Goal: Task Accomplishment & Management: Manage account settings

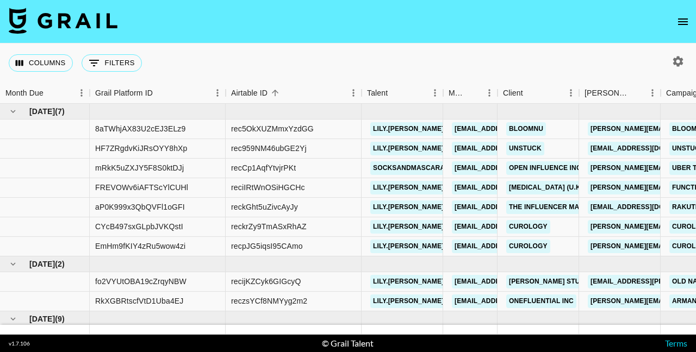
click at [678, 63] on icon "button" at bounding box center [678, 61] width 10 height 10
select select "[DATE]"
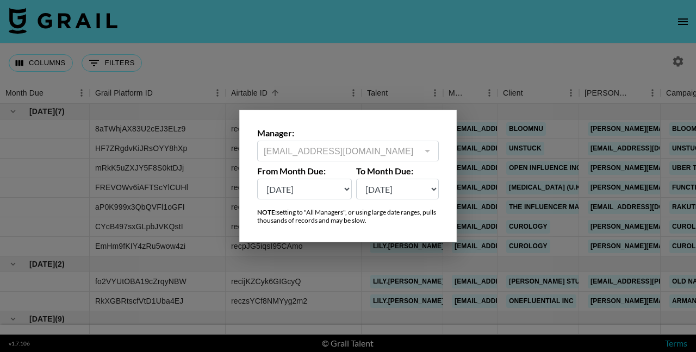
click at [342, 67] on div at bounding box center [348, 176] width 696 height 352
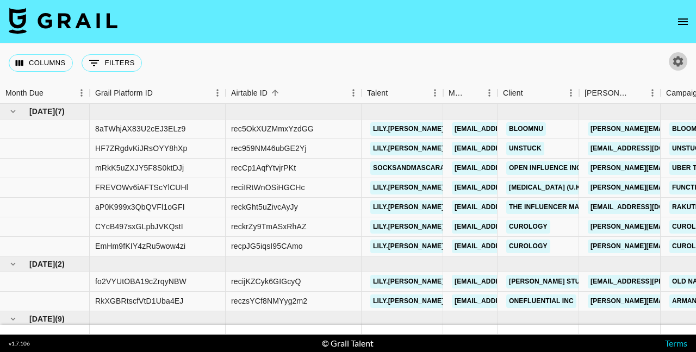
click at [679, 57] on icon "button" at bounding box center [678, 61] width 13 height 13
select select "[DATE]"
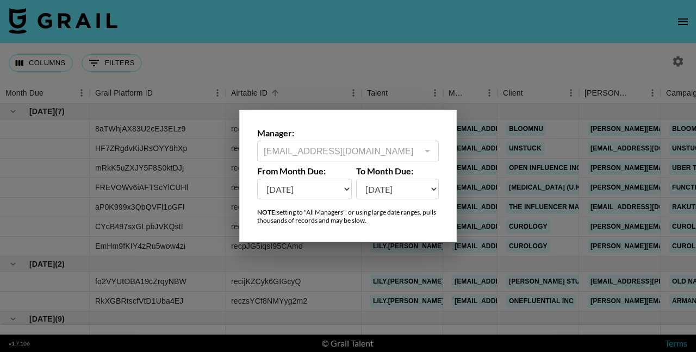
click at [665, 37] on div at bounding box center [348, 176] width 696 height 352
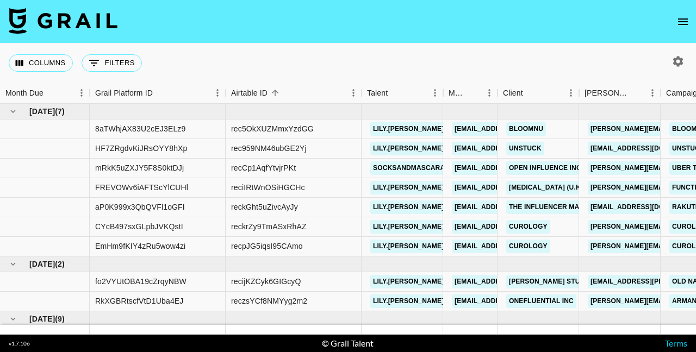
click at [688, 20] on icon "open drawer" at bounding box center [683, 21] width 13 height 13
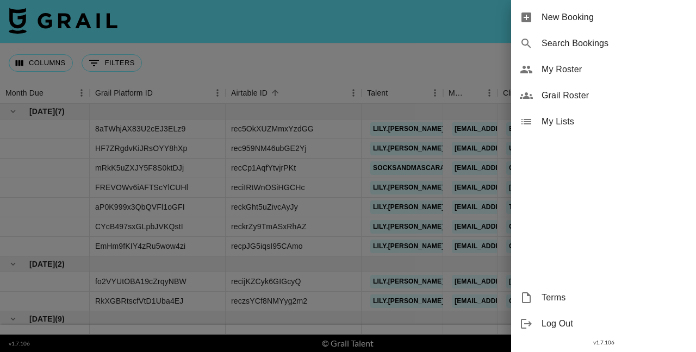
click at [436, 80] on div at bounding box center [348, 176] width 696 height 352
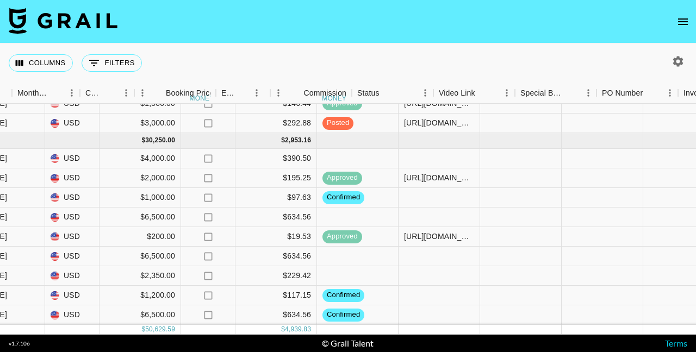
scroll to position [178, 986]
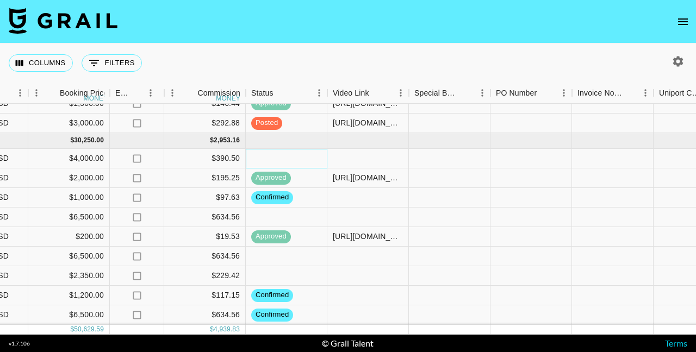
click at [279, 157] on div at bounding box center [287, 159] width 82 height 20
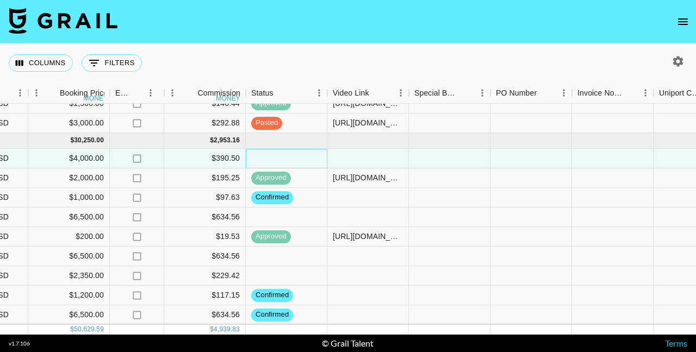
click at [279, 157] on div at bounding box center [287, 159] width 82 height 20
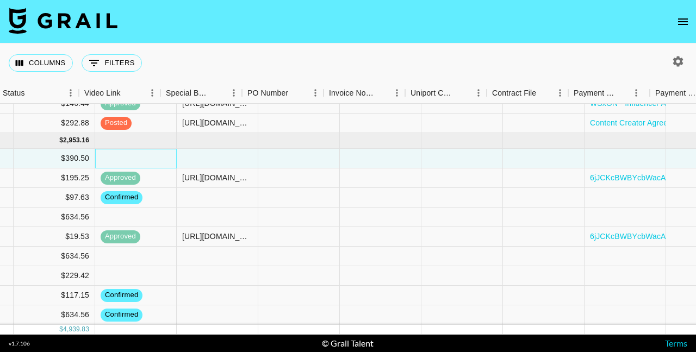
scroll to position [178, 1328]
